Goal: Information Seeking & Learning: Check status

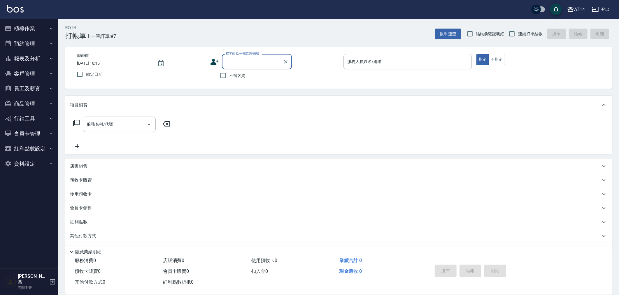
click at [613, 8] on div "AT14 登出" at bounding box center [309, 9] width 619 height 19
click at [608, 9] on button "登出" at bounding box center [601, 9] width 22 height 11
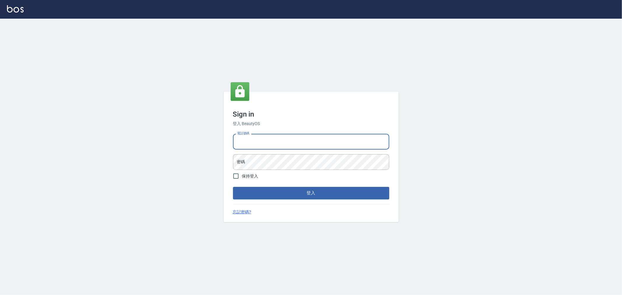
click at [301, 143] on input "電話號碼" at bounding box center [311, 142] width 156 height 16
type input "0976915314"
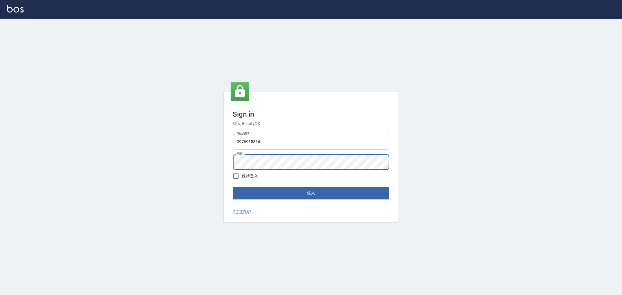
click at [233, 187] on button "登入" at bounding box center [311, 193] width 156 height 12
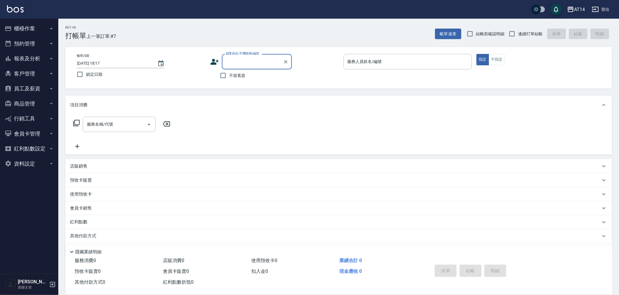
click at [581, 9] on div "AT14" at bounding box center [580, 9] width 11 height 7
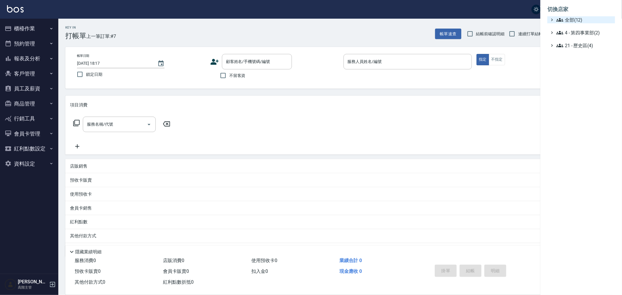
click at [568, 19] on span "全部(12)" at bounding box center [585, 19] width 56 height 7
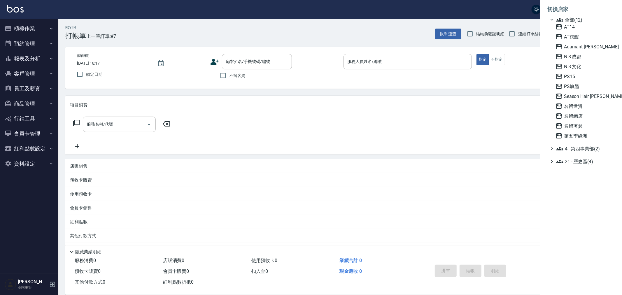
click at [571, 56] on span "N.8 成都" at bounding box center [584, 56] width 57 height 7
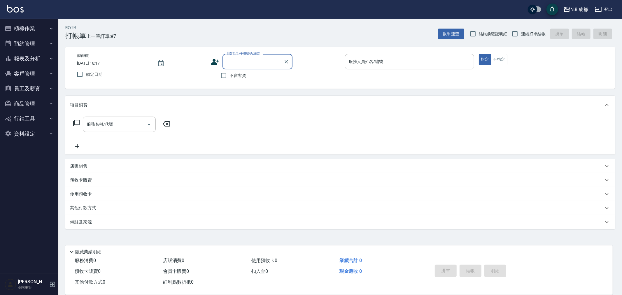
click at [28, 58] on button "報表及分析" at bounding box center [29, 58] width 54 height 15
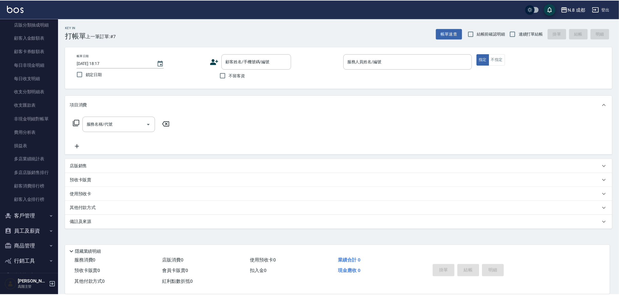
scroll to position [454, 0]
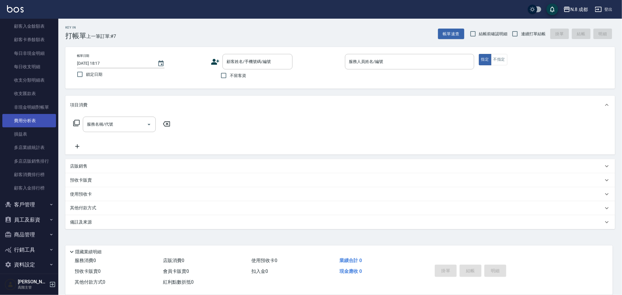
click at [29, 119] on link "費用分析表" at bounding box center [29, 120] width 54 height 13
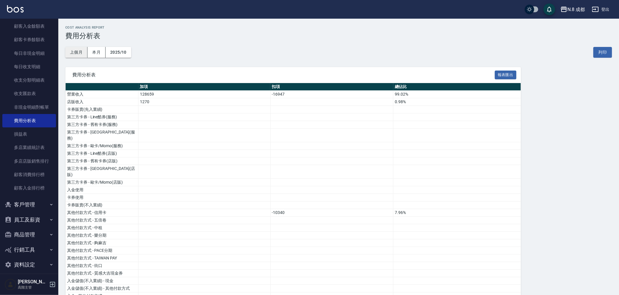
click at [79, 51] on button "上個月" at bounding box center [76, 52] width 22 height 11
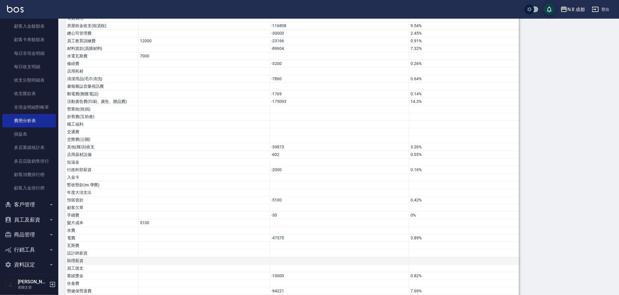
scroll to position [327, 0]
